Goal: Transaction & Acquisition: Purchase product/service

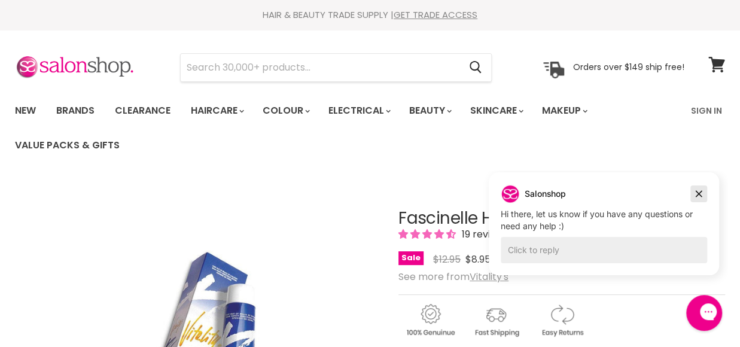
click at [696, 192] on icon "Dismiss campaign" at bounding box center [699, 194] width 12 height 14
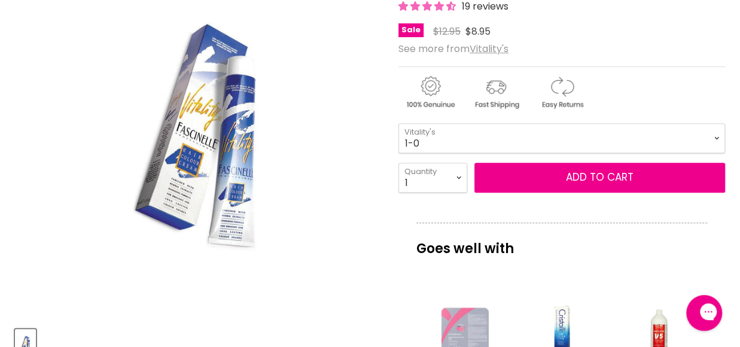
scroll to position [196, 0]
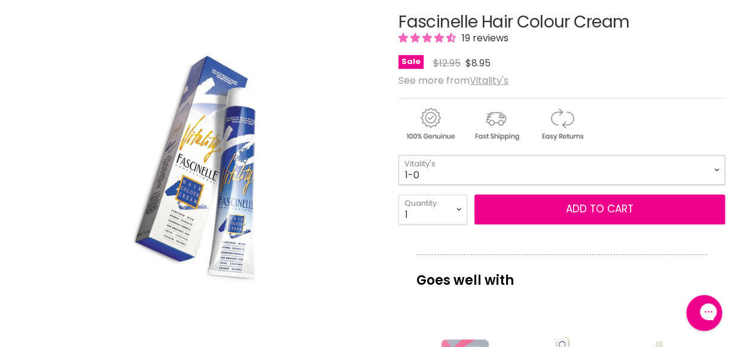
click at [712, 160] on select "1-0 2-10 3-0 4-0 5-0 6-0 7-0 8-0 9-0 10-0 5-00 6-00 7-00 8-00 9-00" at bounding box center [562, 170] width 327 height 30
click at [399, 155] on select "1-0 2-10 3-0 4-0 5-0 6-0 7-0 8-0 9-0 10-0 5-00 6-00 7-00 8-00 9-00" at bounding box center [562, 170] width 327 height 30
select select "4-6"
click at [460, 205] on select "1 2 3 4 5 6 7 8 9 10+" at bounding box center [433, 209] width 69 height 30
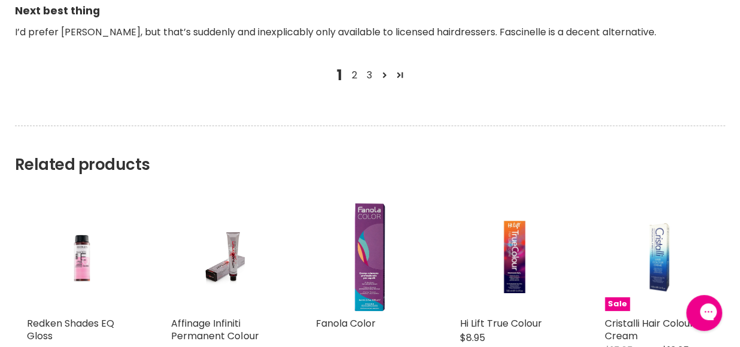
scroll to position [2480, 0]
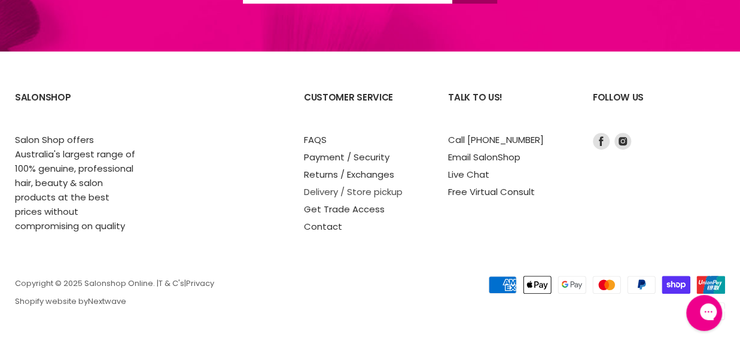
click at [321, 185] on link "Delivery / Store pickup" at bounding box center [353, 191] width 99 height 13
